Goal: Transaction & Acquisition: Purchase product/service

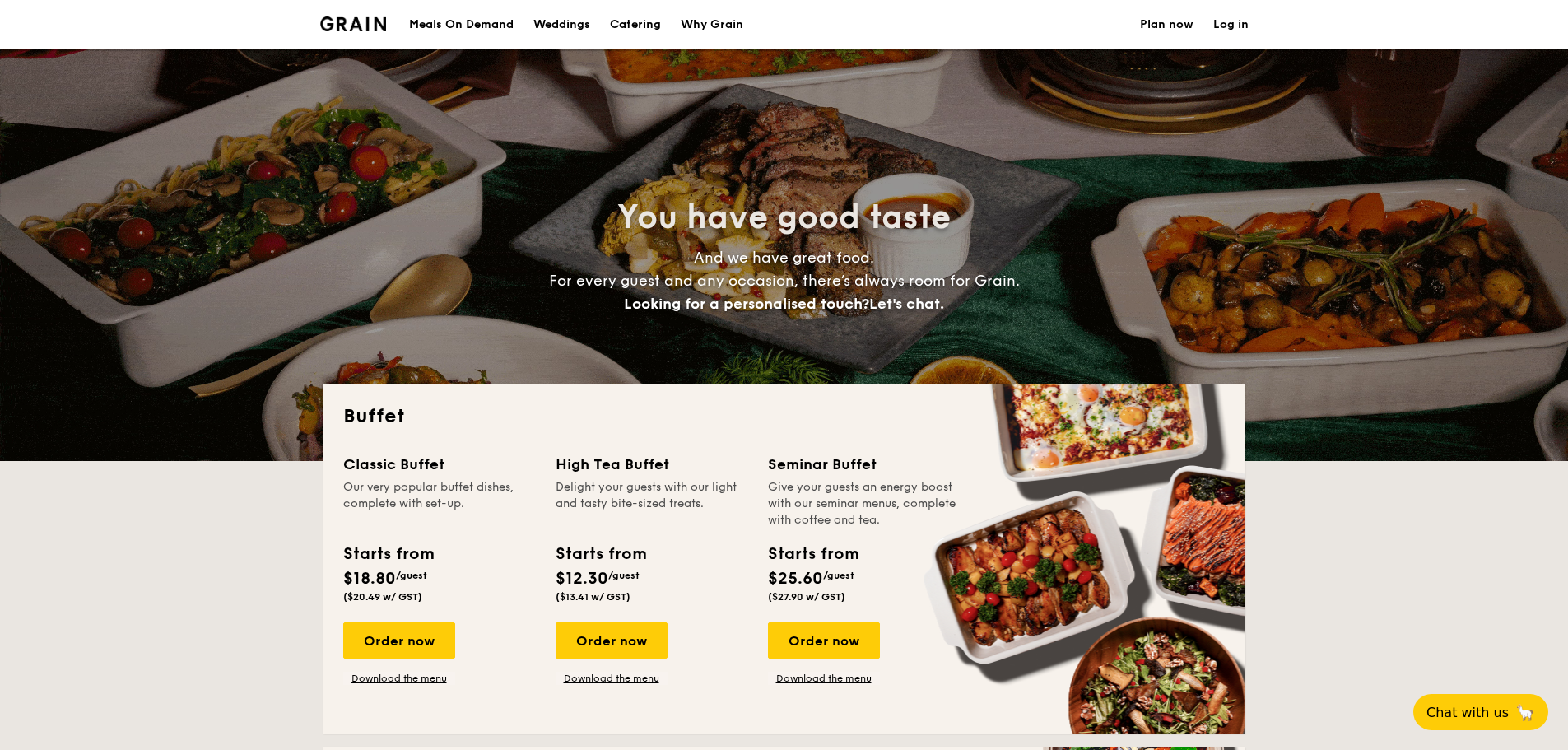
select select
click at [638, 27] on h1 "Catering" at bounding box center [635, 24] width 51 height 49
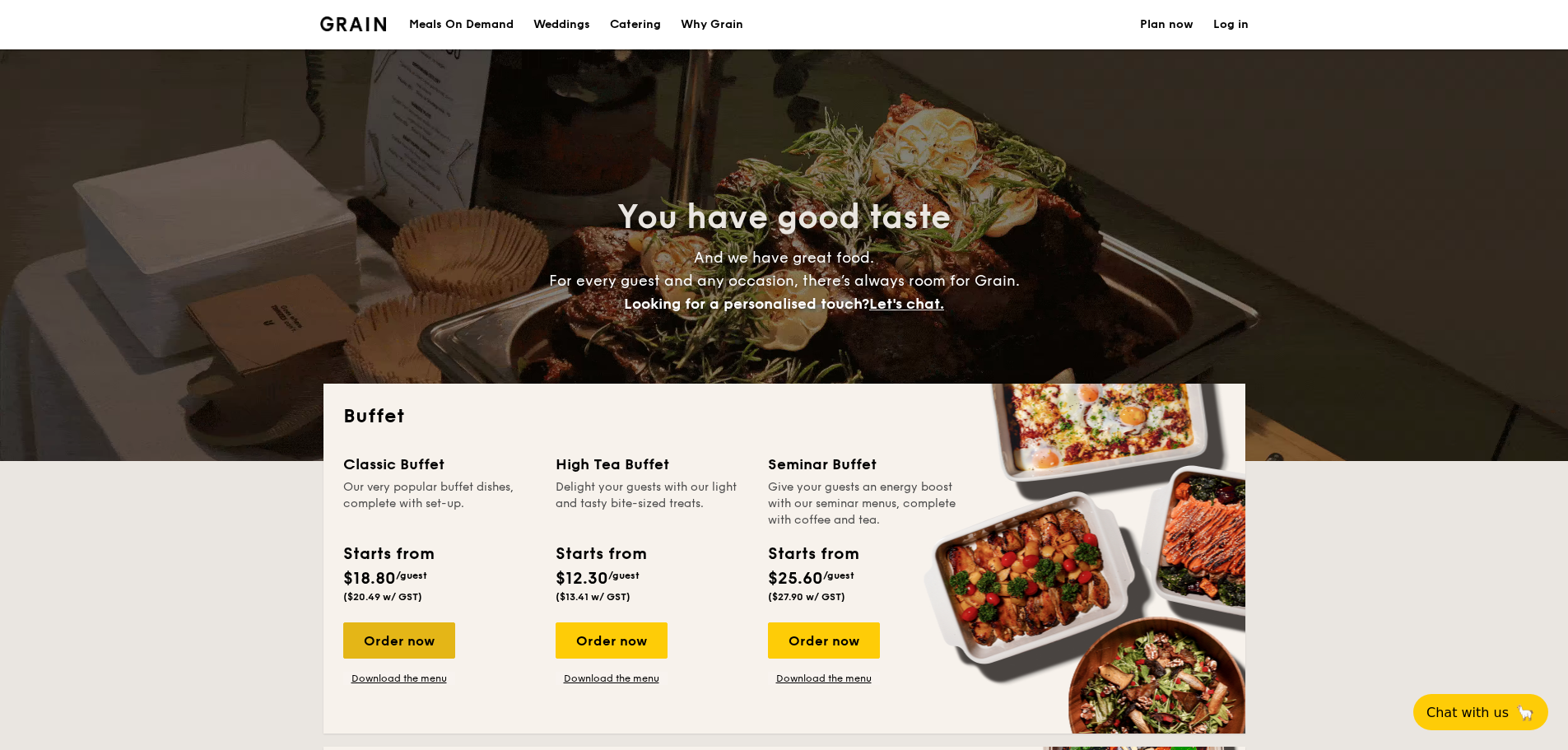
click at [412, 627] on div "Order now" at bounding box center [399, 640] width 112 height 36
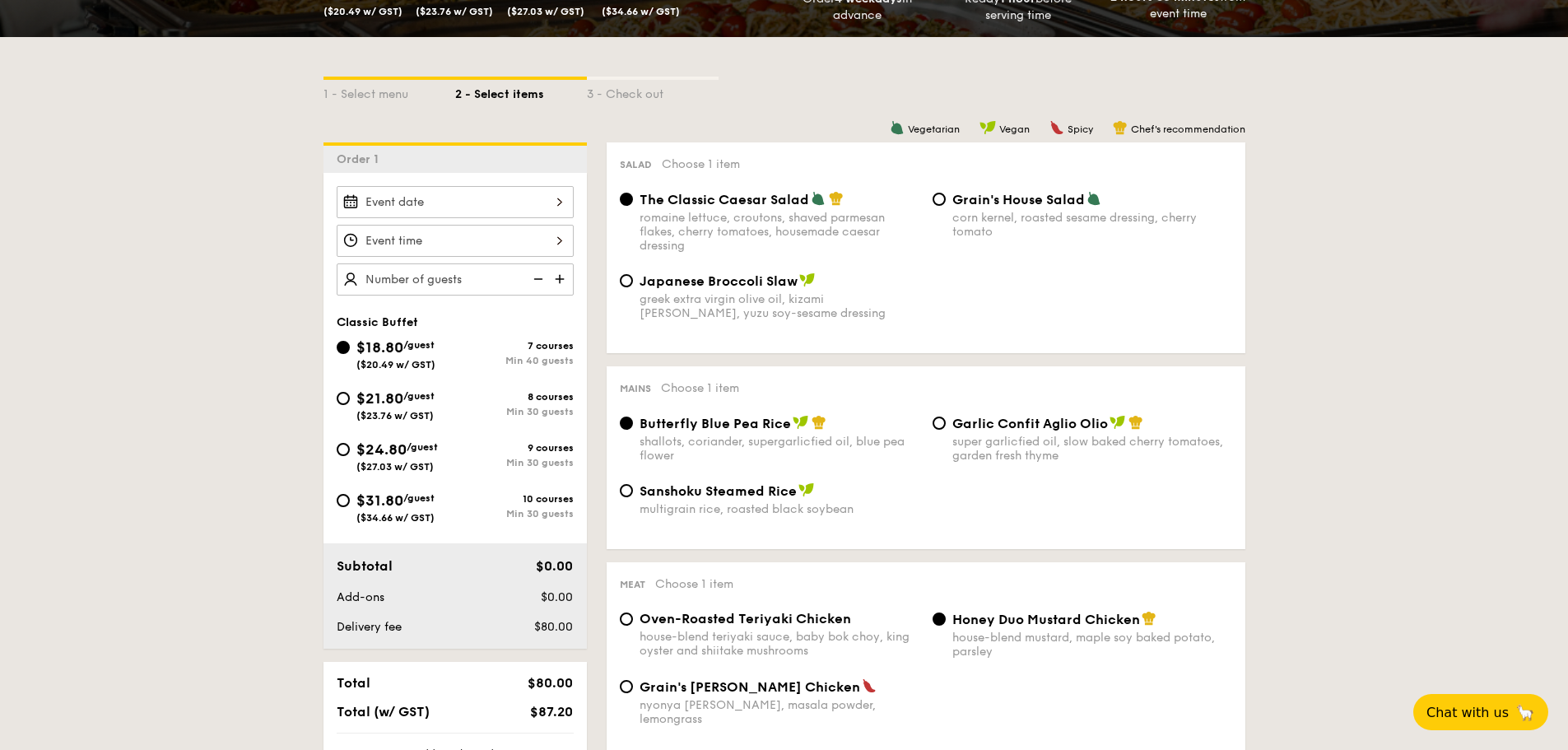
scroll to position [83, 0]
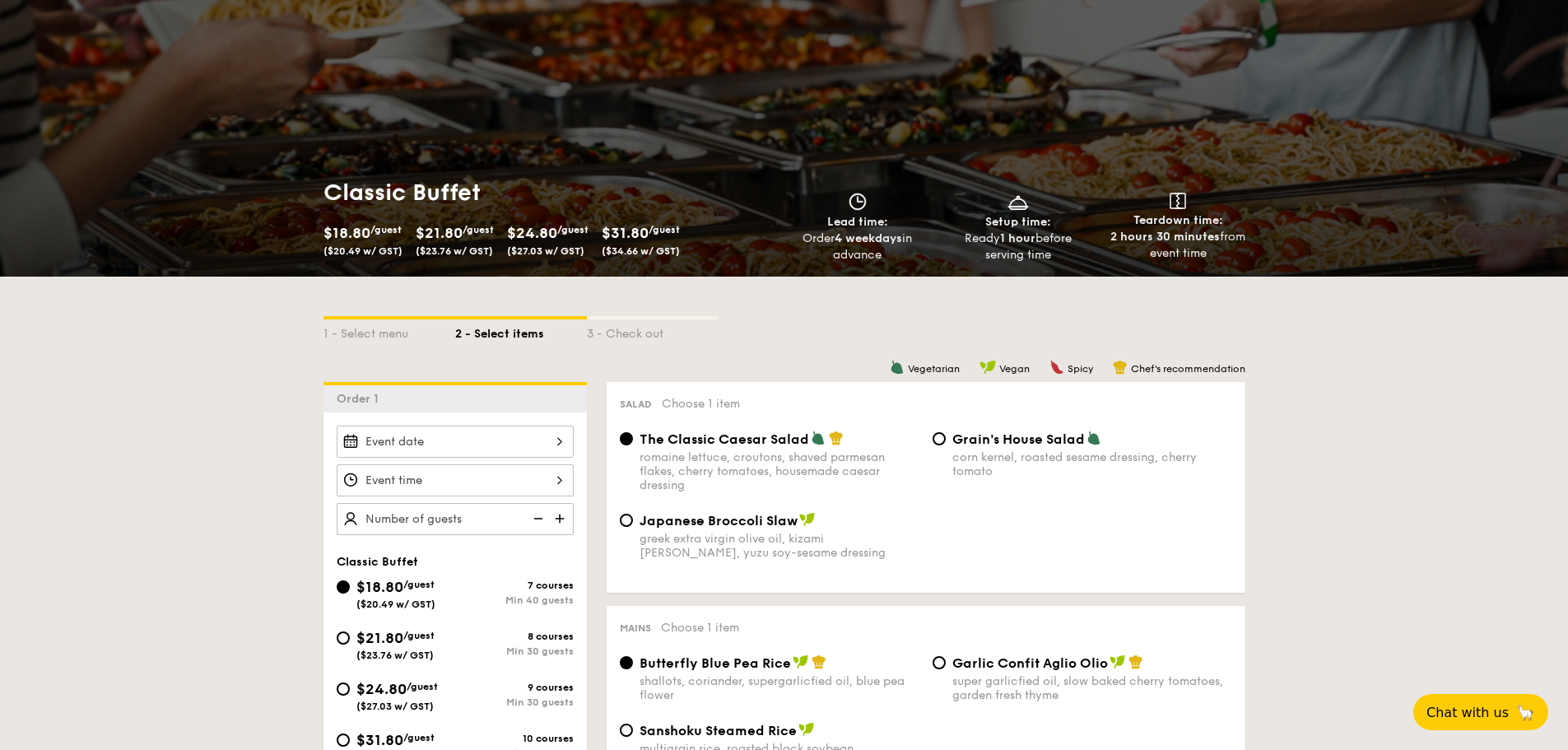
click at [448, 243] on div "$21.80 /guest ($23.76 w/ GST)" at bounding box center [454, 238] width 78 height 36
select select
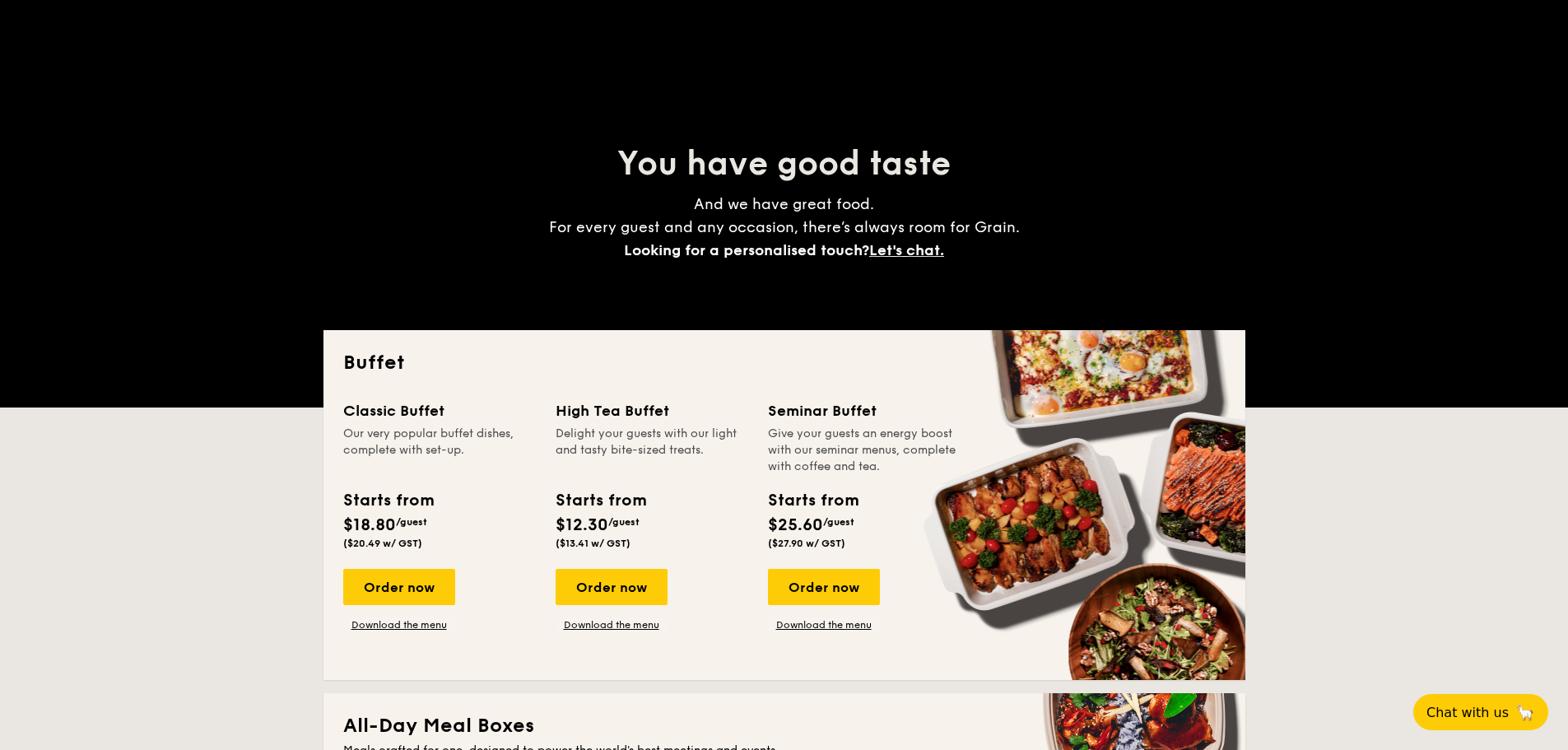
scroll to position [83, 0]
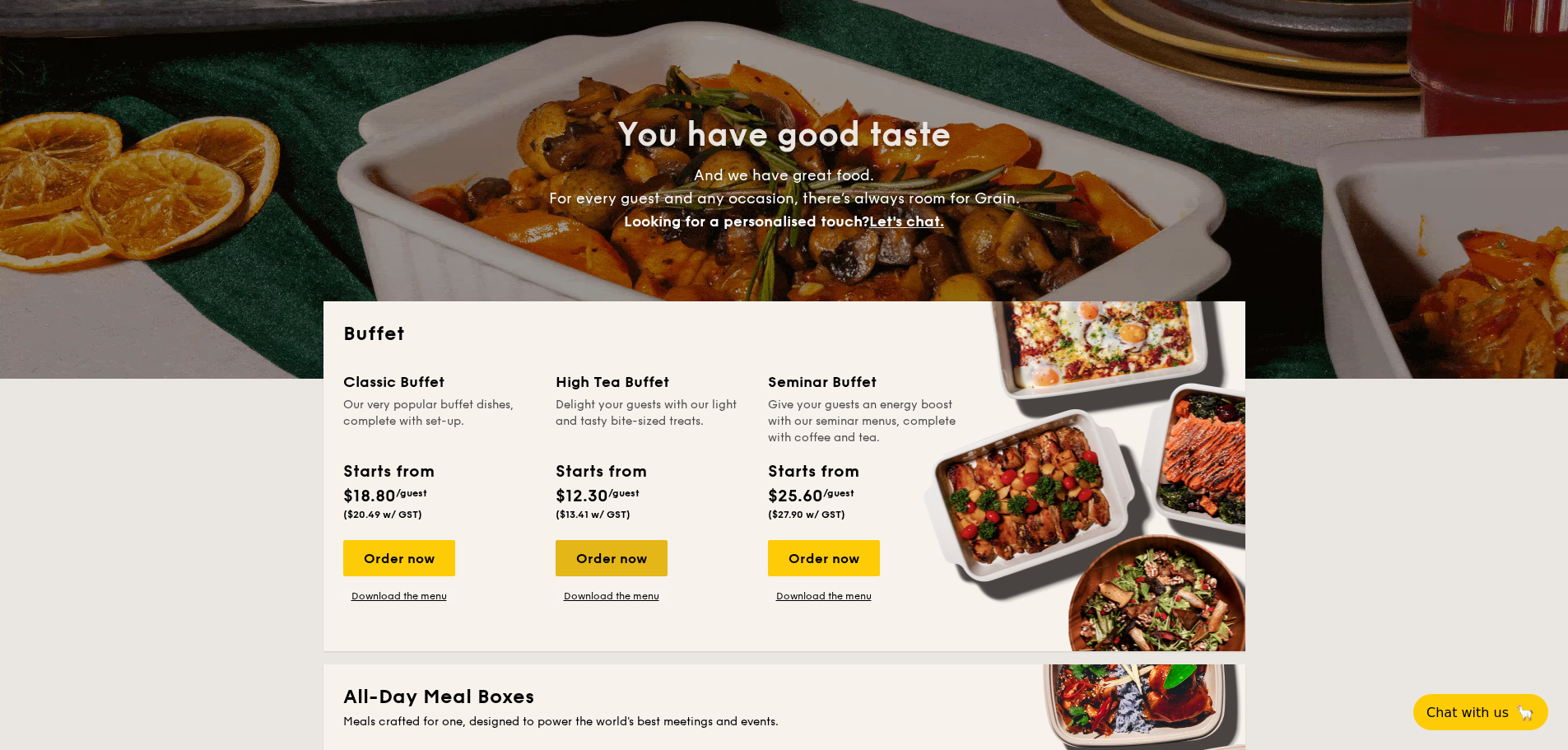
click at [619, 552] on div "Order now" at bounding box center [612, 558] width 112 height 36
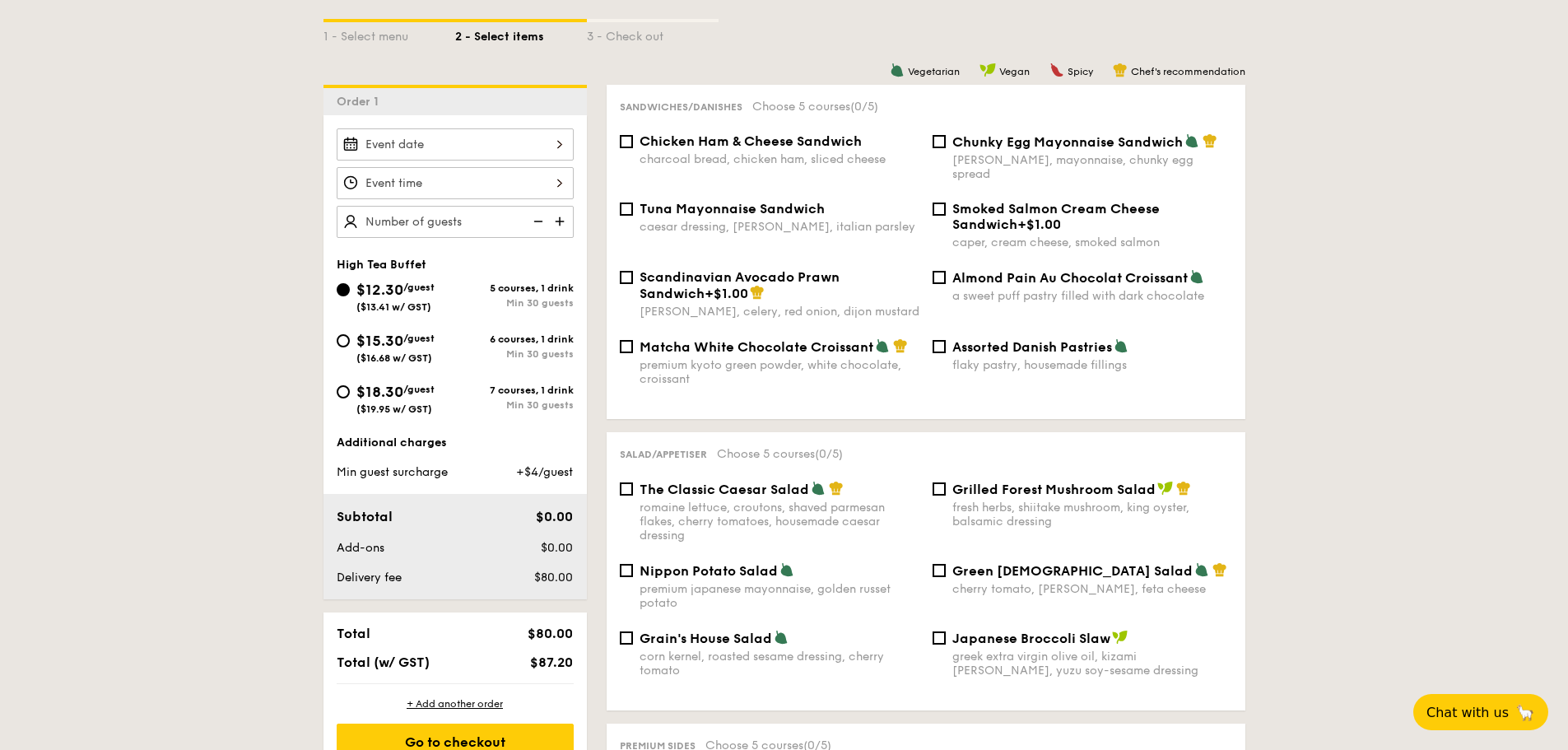
scroll to position [412, 0]
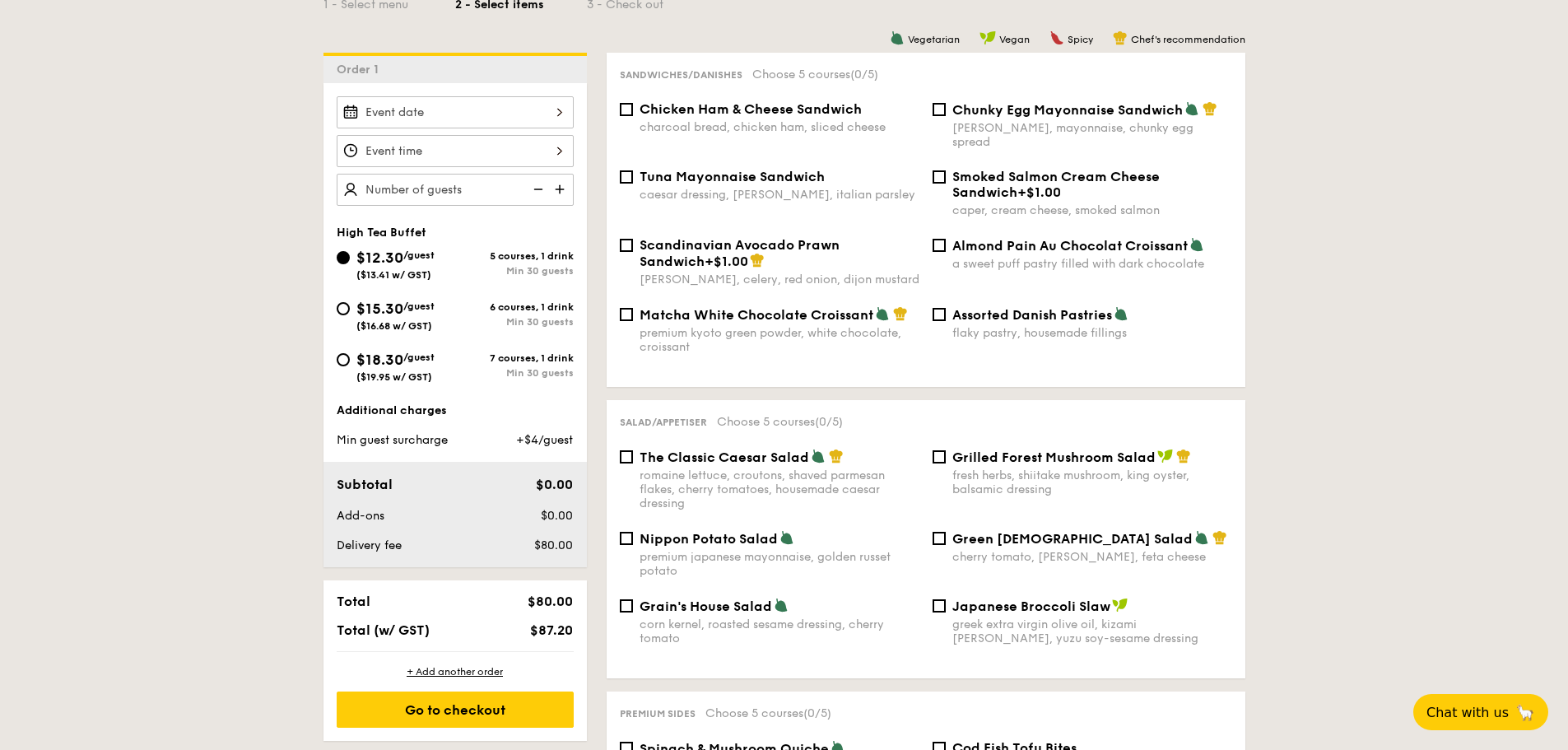
select select
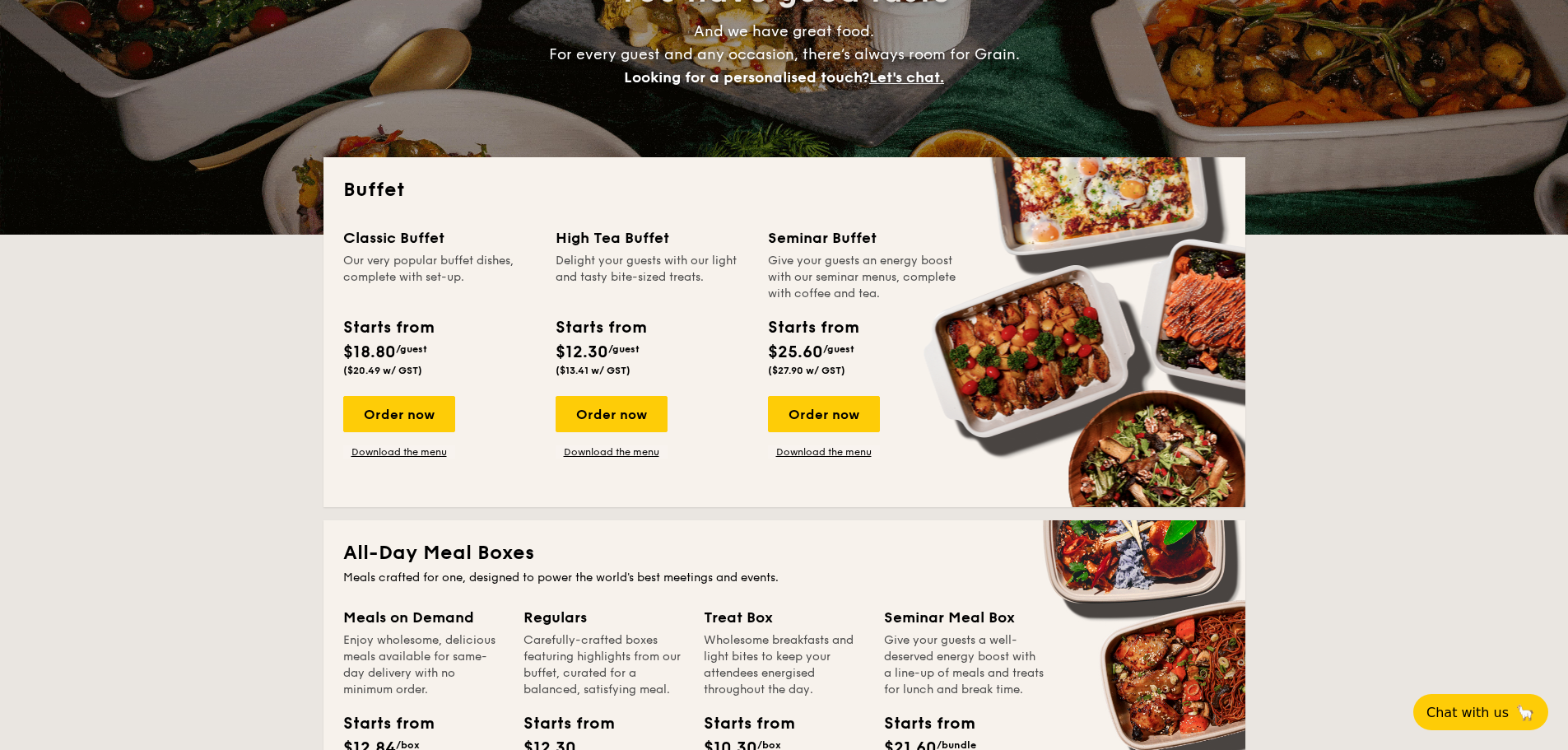
scroll to position [412, 0]
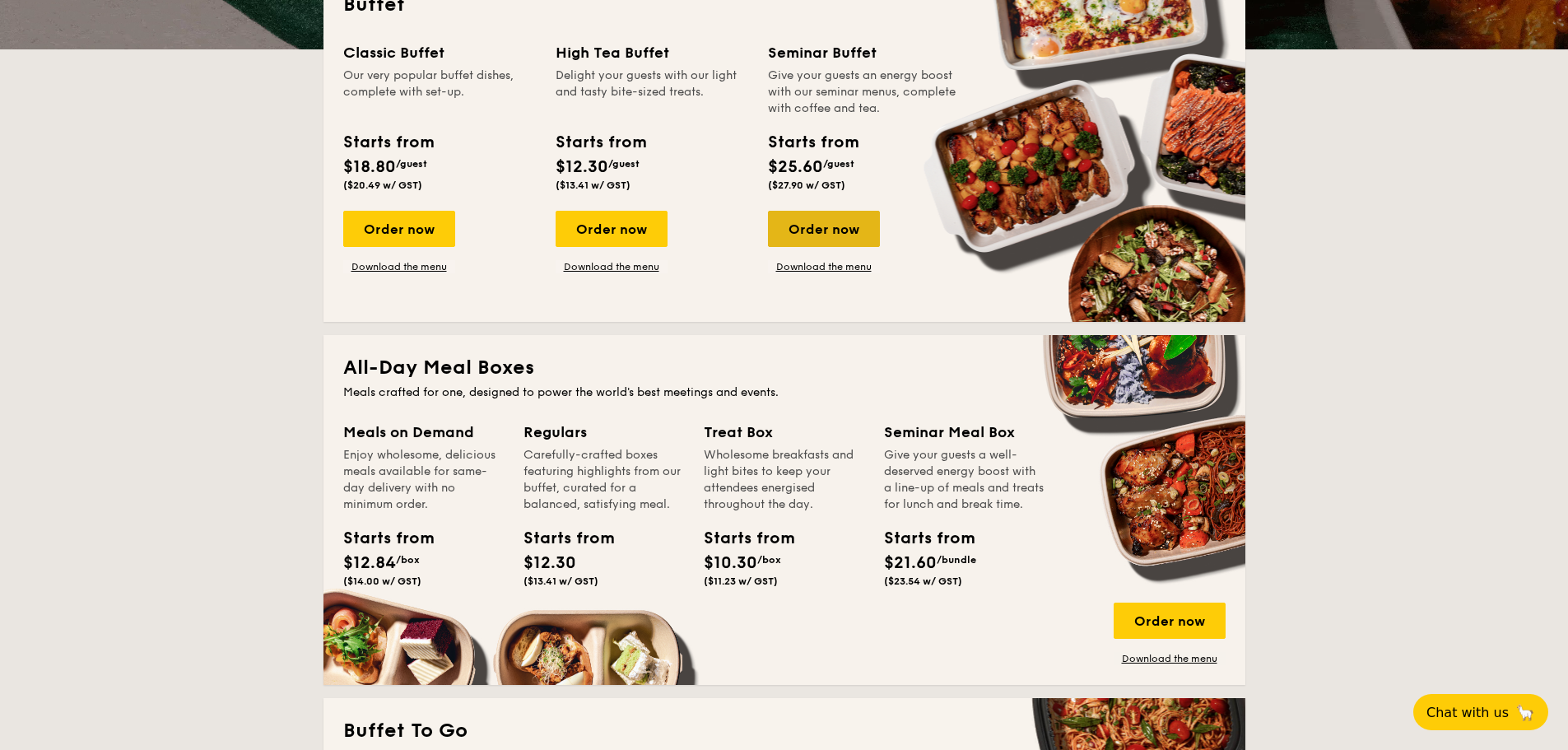
click at [856, 236] on div "Order now" at bounding box center [824, 228] width 112 height 36
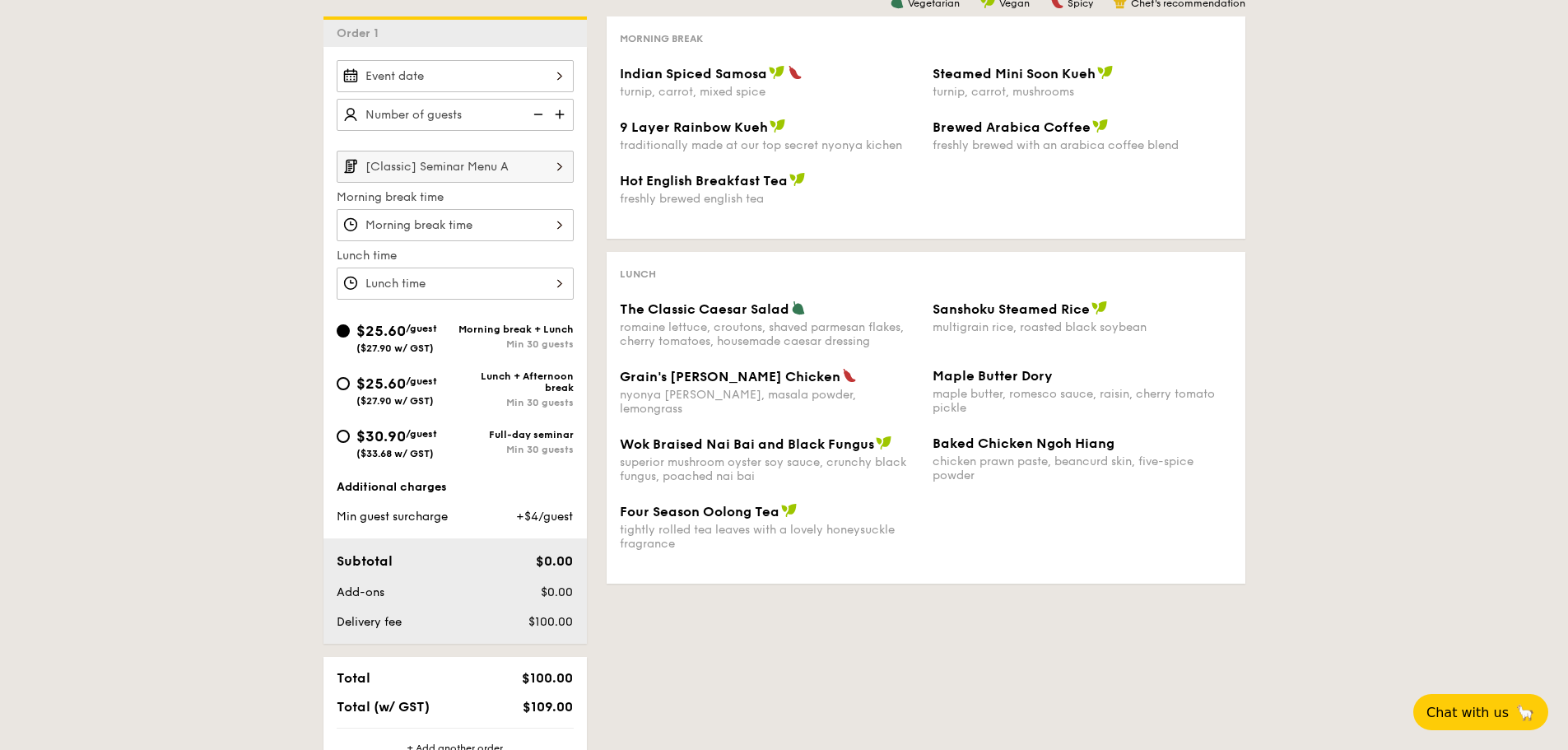
scroll to position [412, 0]
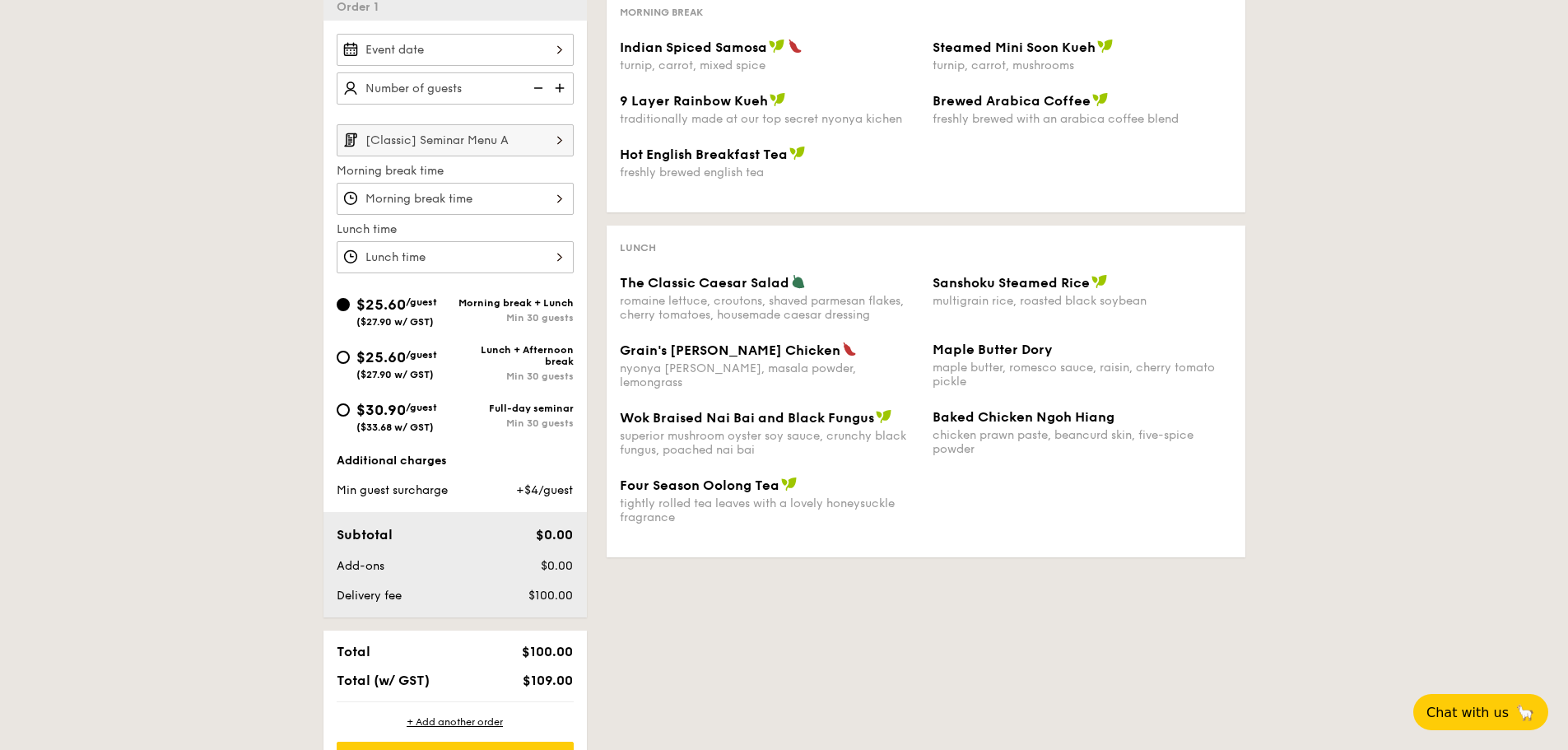
select select
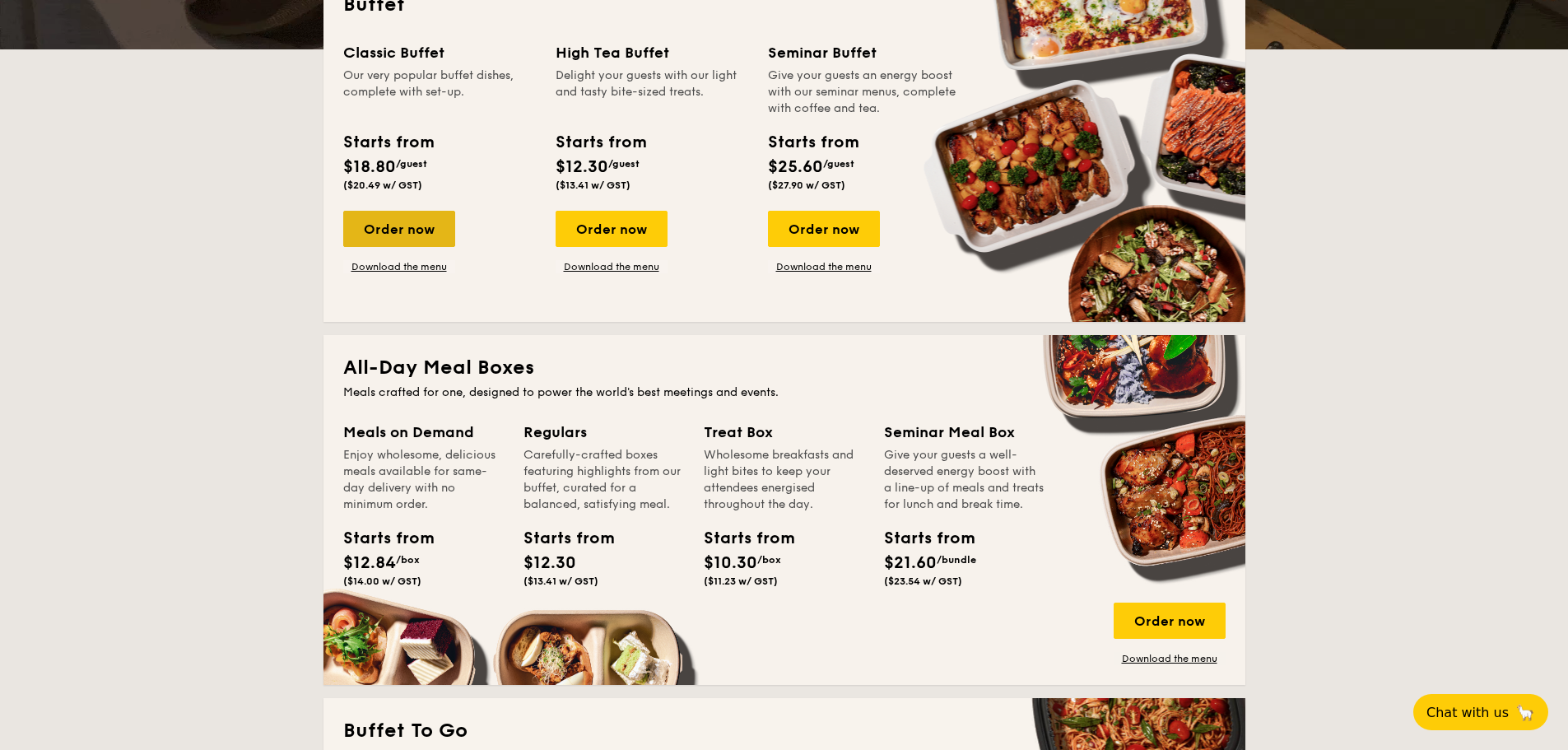
click at [404, 242] on div "Order now" at bounding box center [399, 228] width 112 height 36
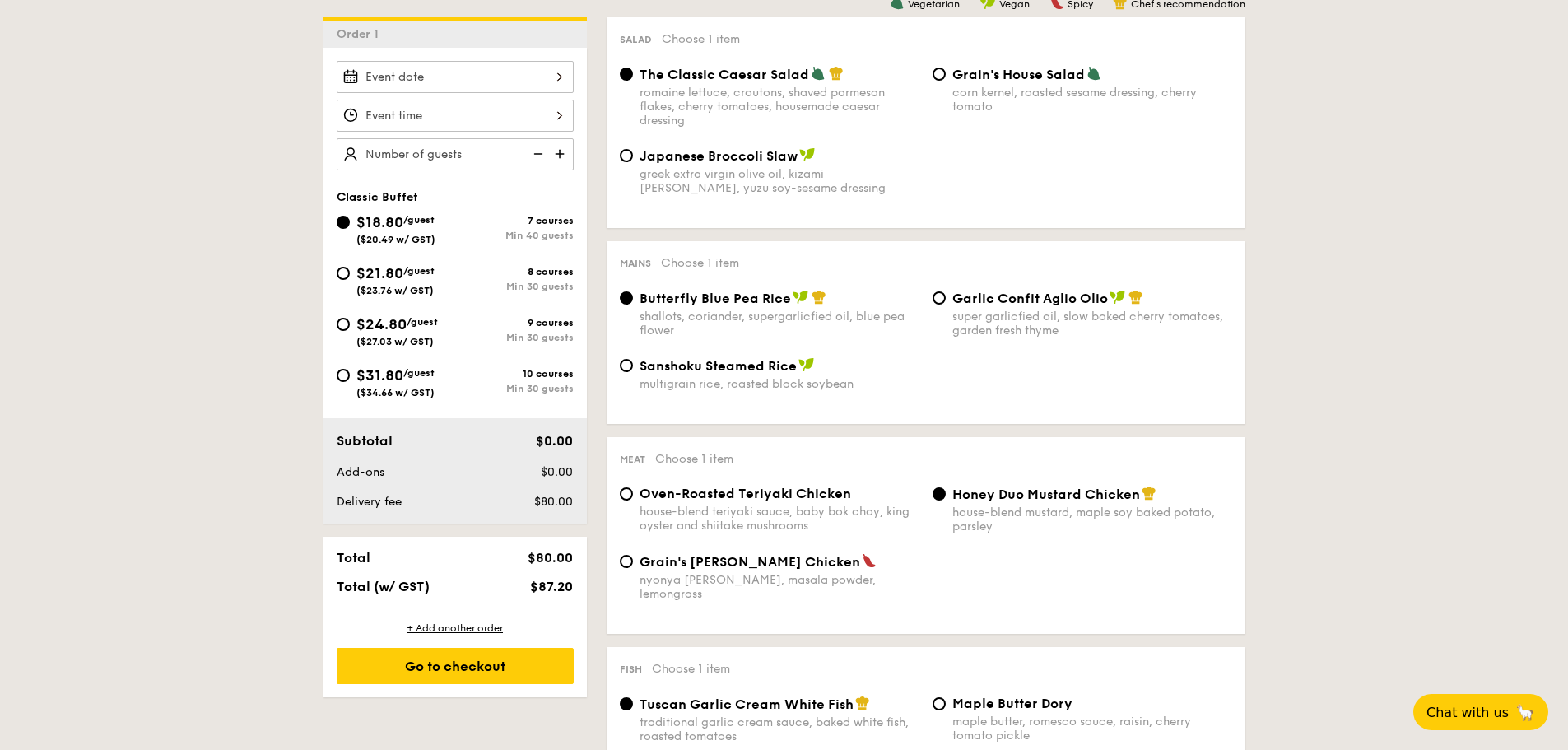
scroll to position [412, 0]
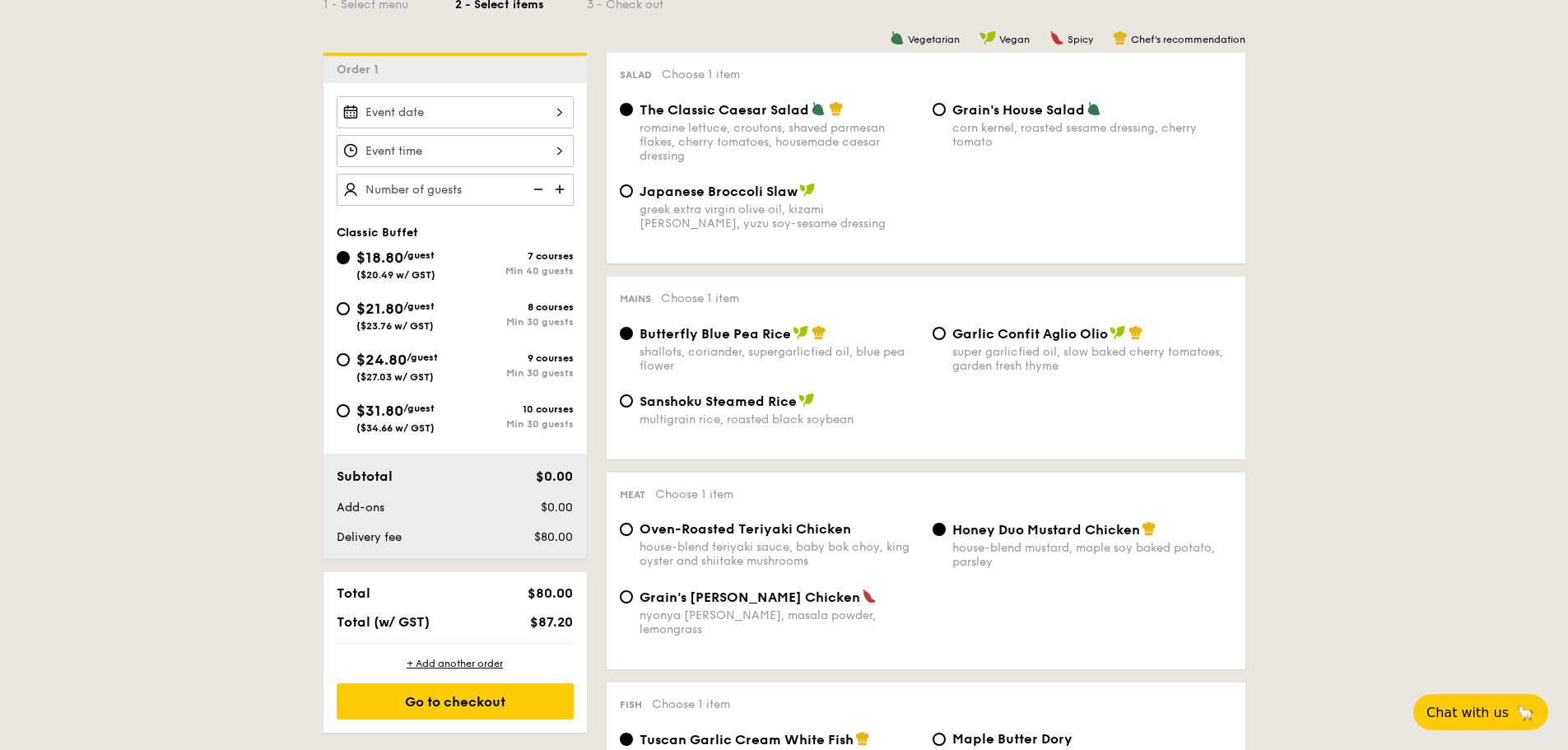
click at [378, 310] on span "$21.80" at bounding box center [380, 308] width 47 height 18
click at [350, 310] on input "$21.80 /guest ($23.76 w/ GST) 8 courses Min 30 guests" at bounding box center [343, 308] width 13 height 13
radio input "true"
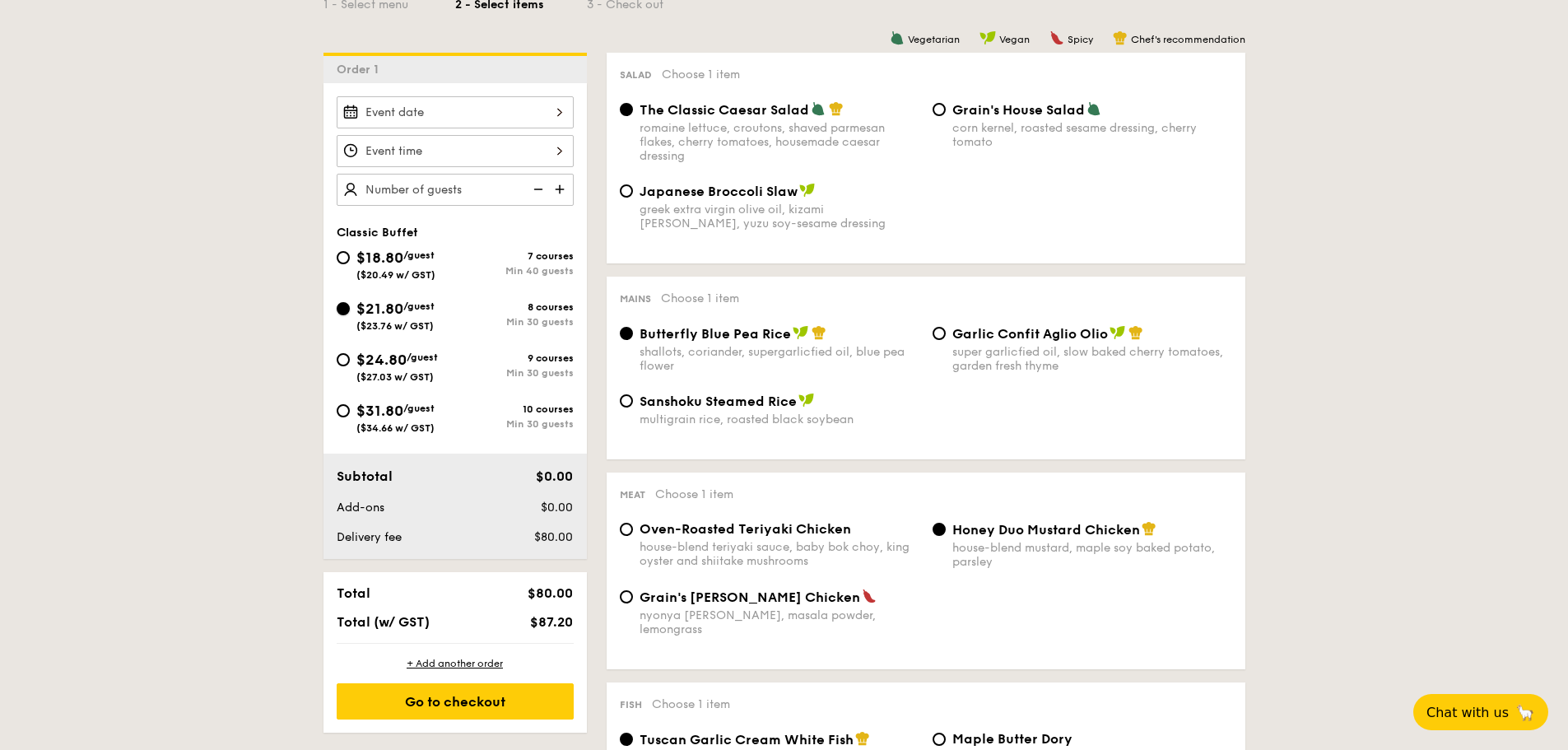
radio input "true"
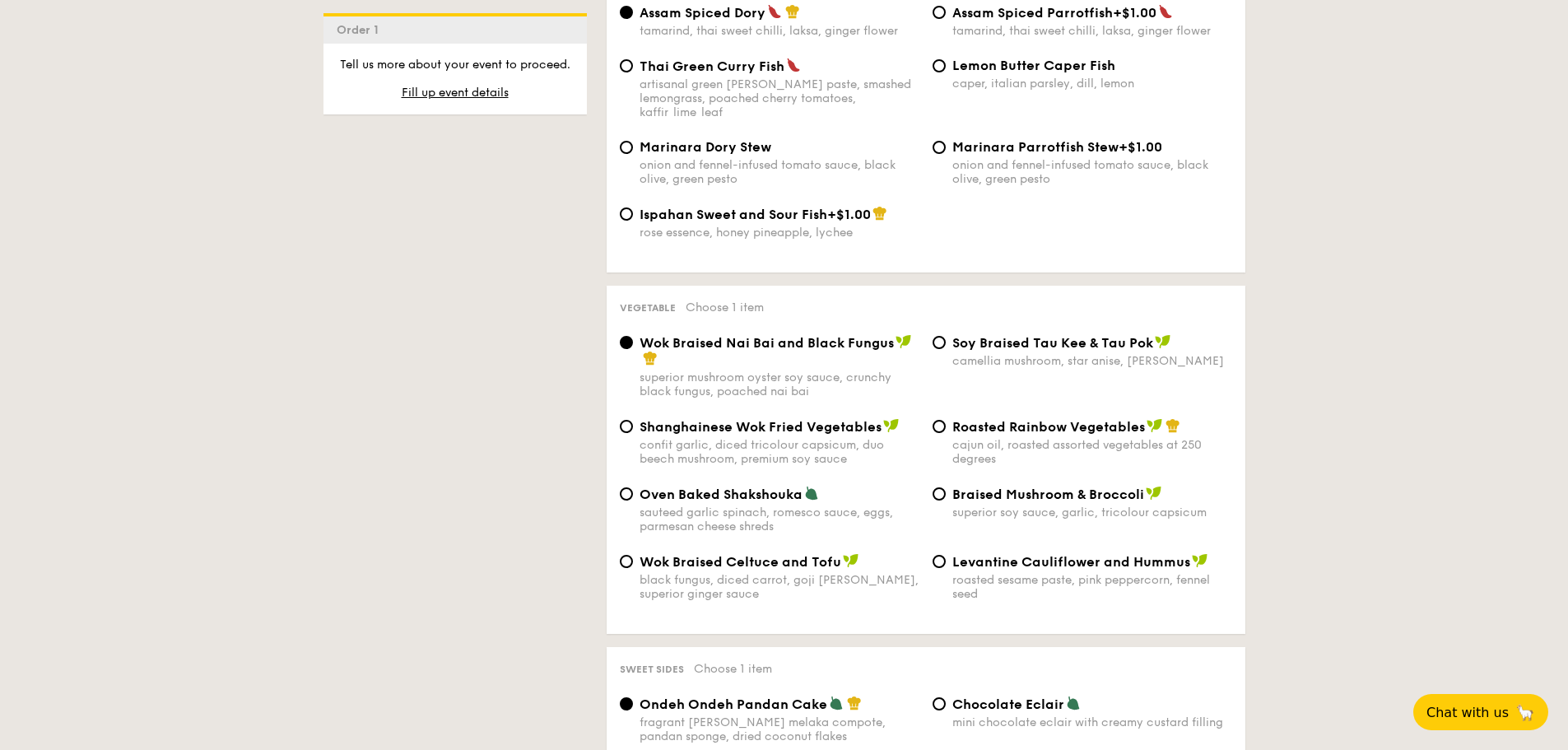
scroll to position [1893, 0]
